Goal: Task Accomplishment & Management: Manage account settings

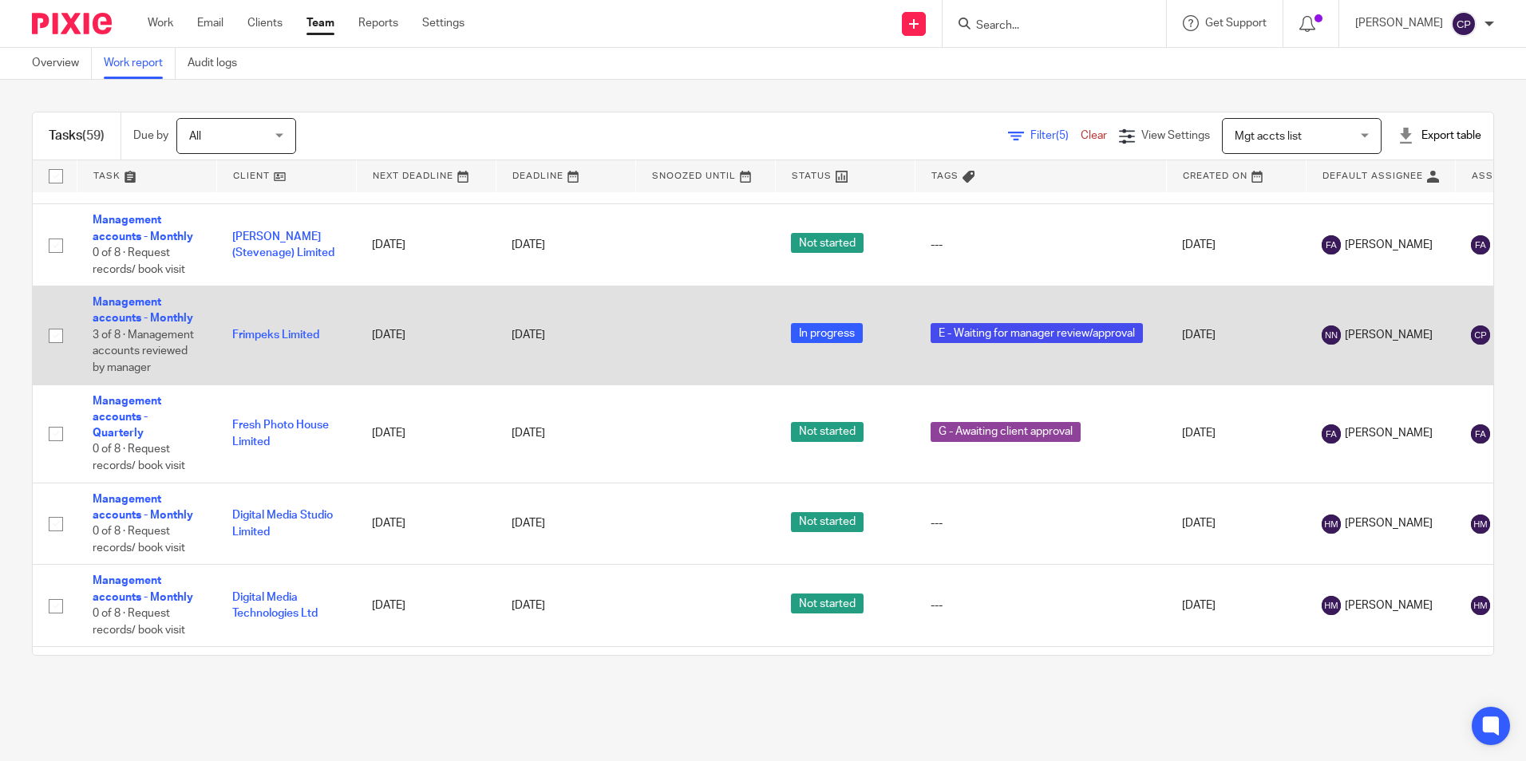
scroll to position [3468, 0]
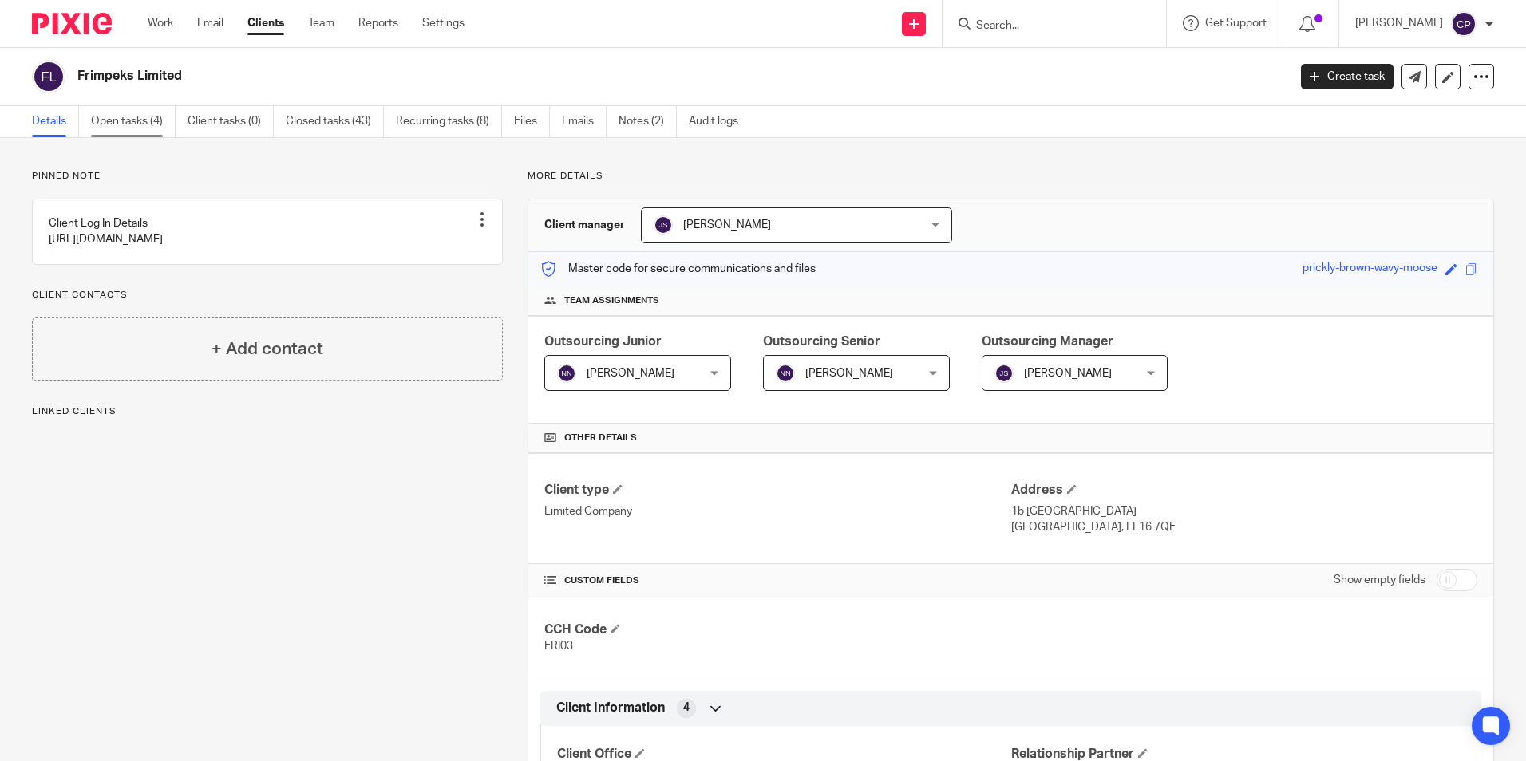
drag, startPoint x: 141, startPoint y: 120, endPoint x: 152, endPoint y: 121, distance: 10.5
click at [141, 120] on link "Open tasks (4)" at bounding box center [133, 121] width 85 height 31
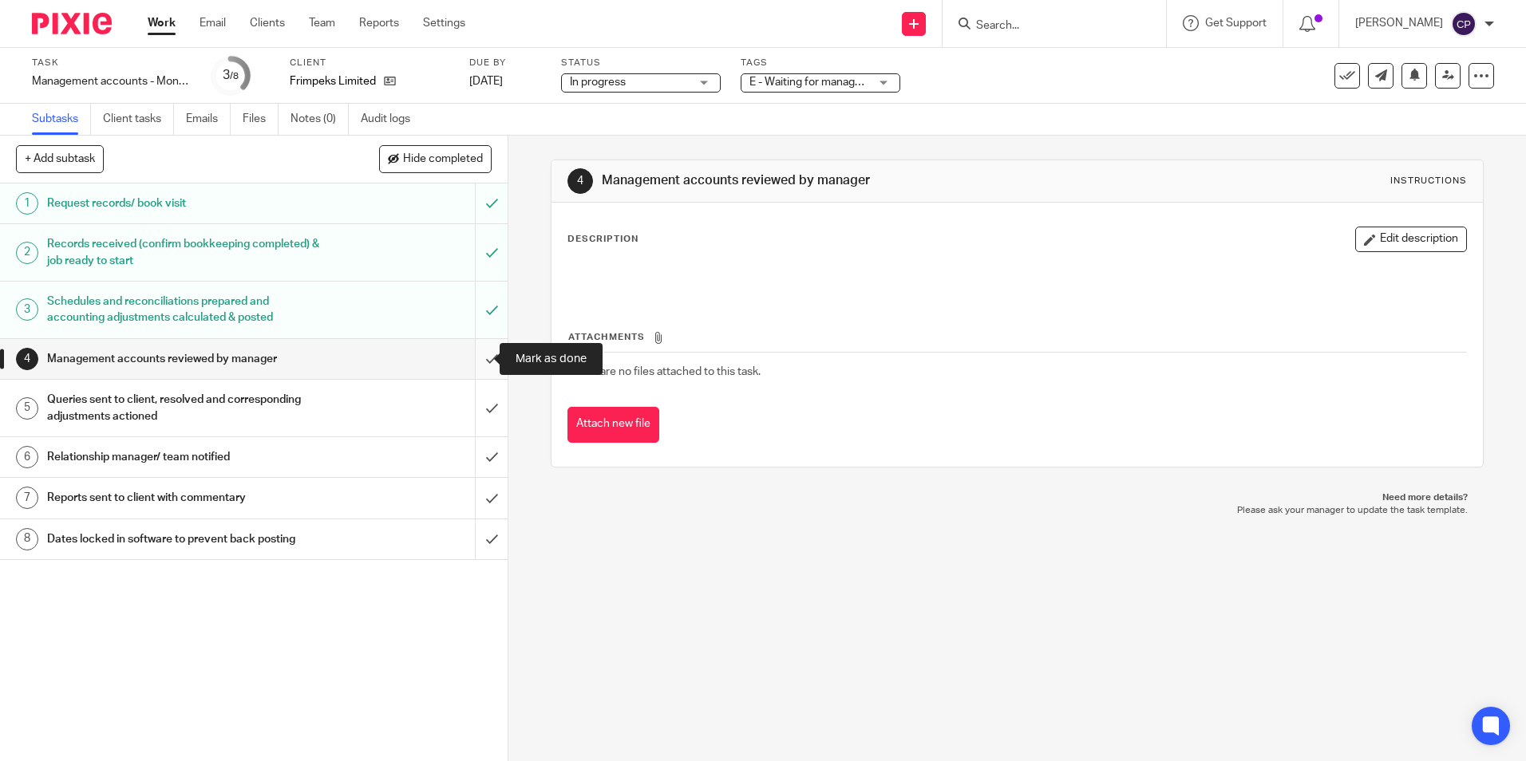
click at [473, 356] on input "submit" at bounding box center [254, 359] width 508 height 40
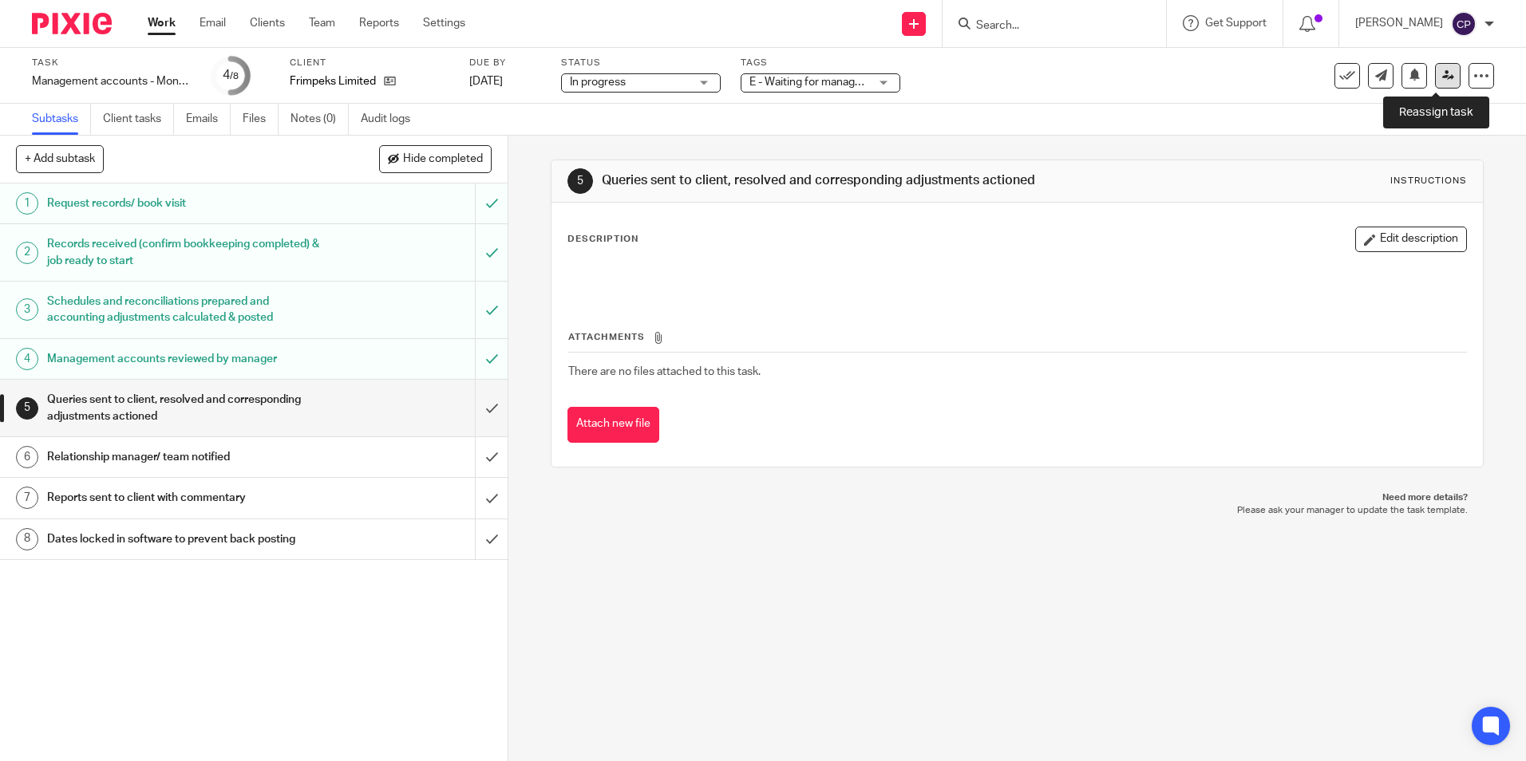
click at [1442, 76] on icon at bounding box center [1448, 75] width 12 height 12
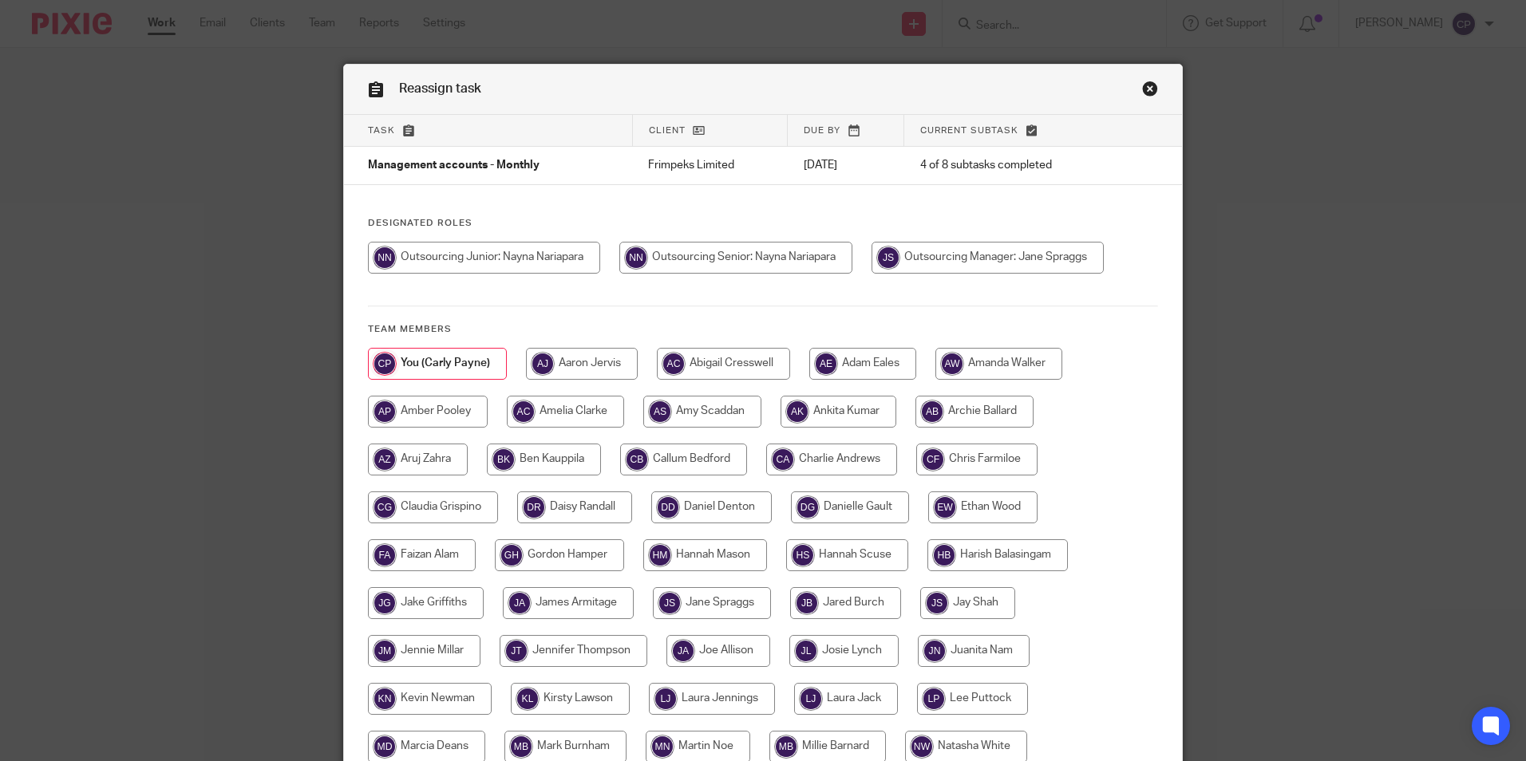
click at [784, 257] on input "radio" at bounding box center [735, 258] width 233 height 32
radio input "true"
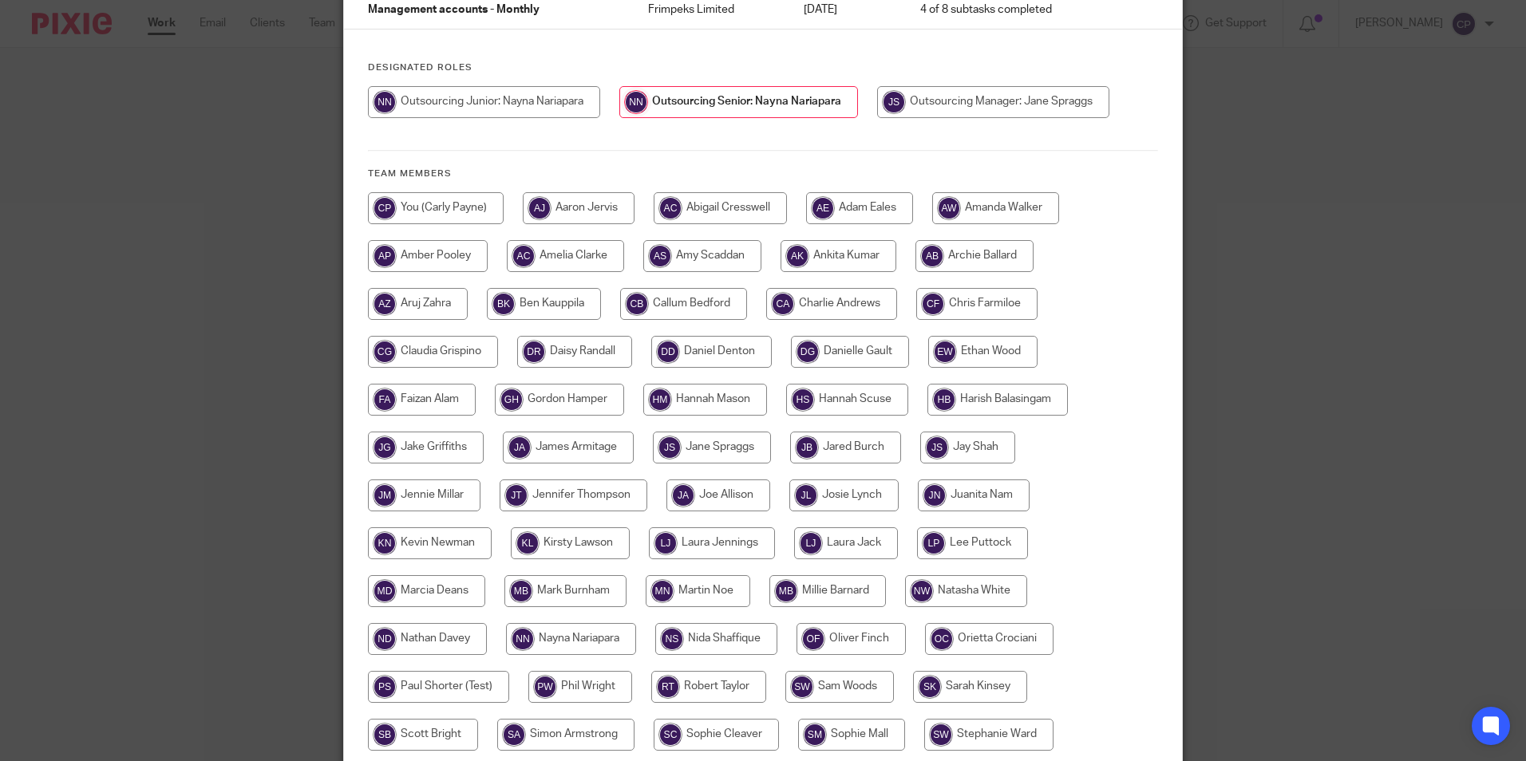
scroll to position [341, 0]
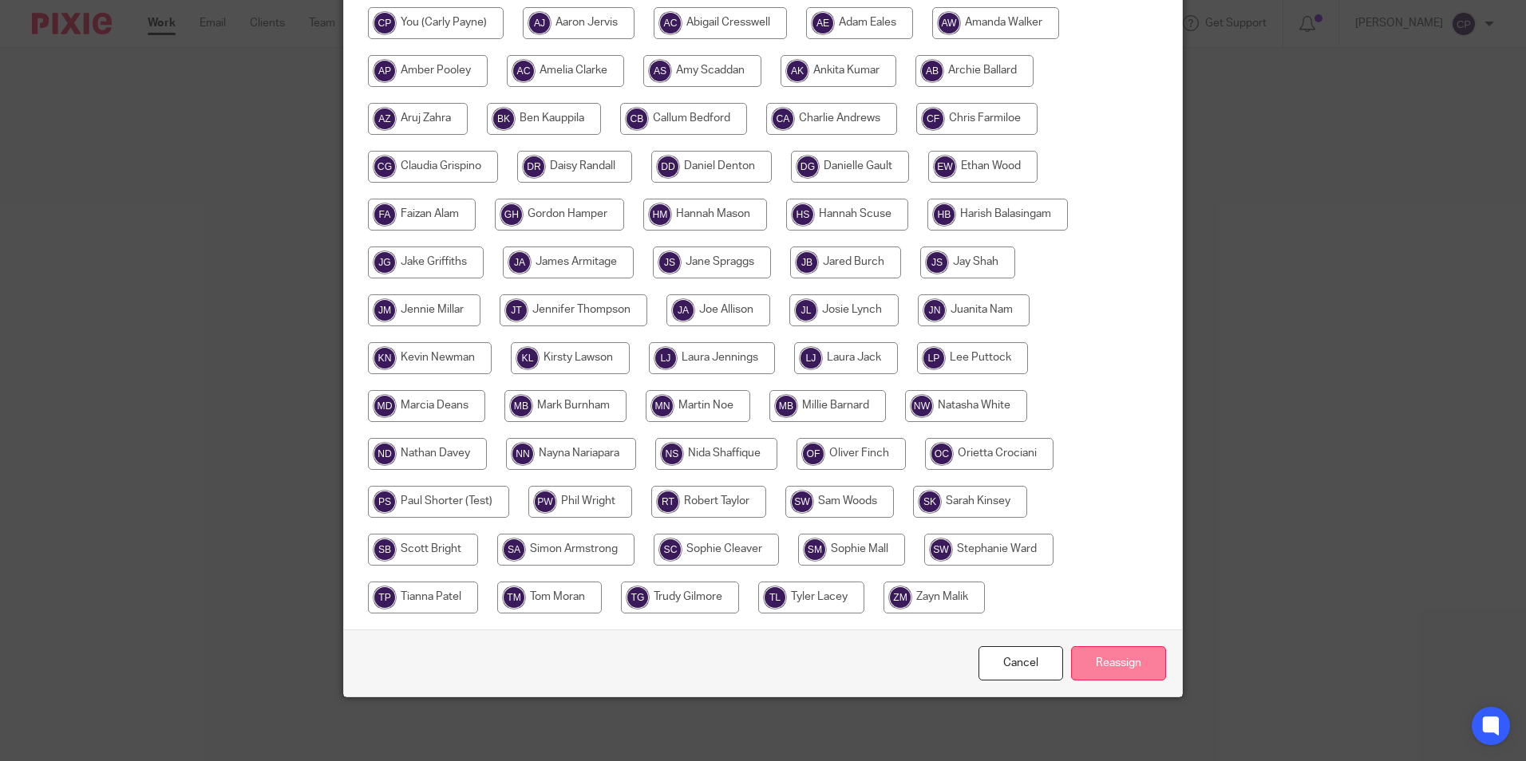
click at [1115, 659] on input "Reassign" at bounding box center [1118, 664] width 95 height 34
